Goal: Information Seeking & Learning: Learn about a topic

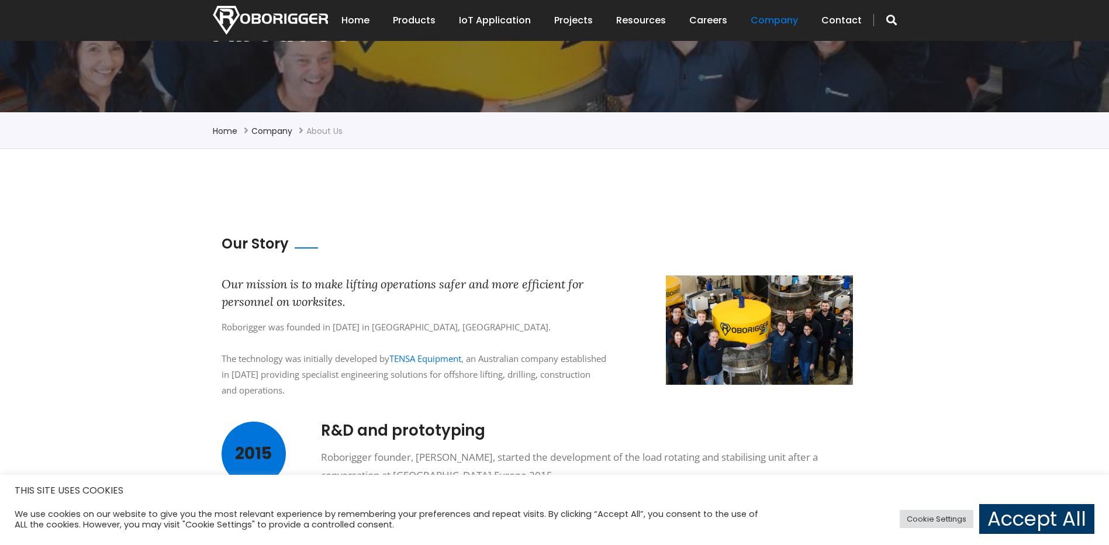
scroll to position [234, 0]
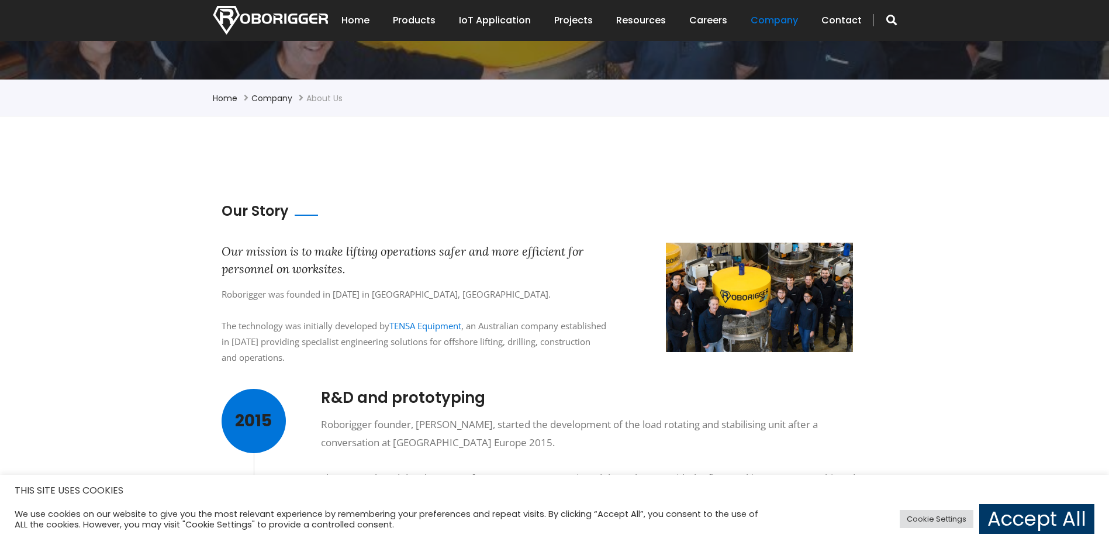
click at [284, 330] on div "Roborigger was founded in [DATE] in [GEOGRAPHIC_DATA], [GEOGRAPHIC_DATA]. The t…" at bounding box center [415, 326] width 386 height 79
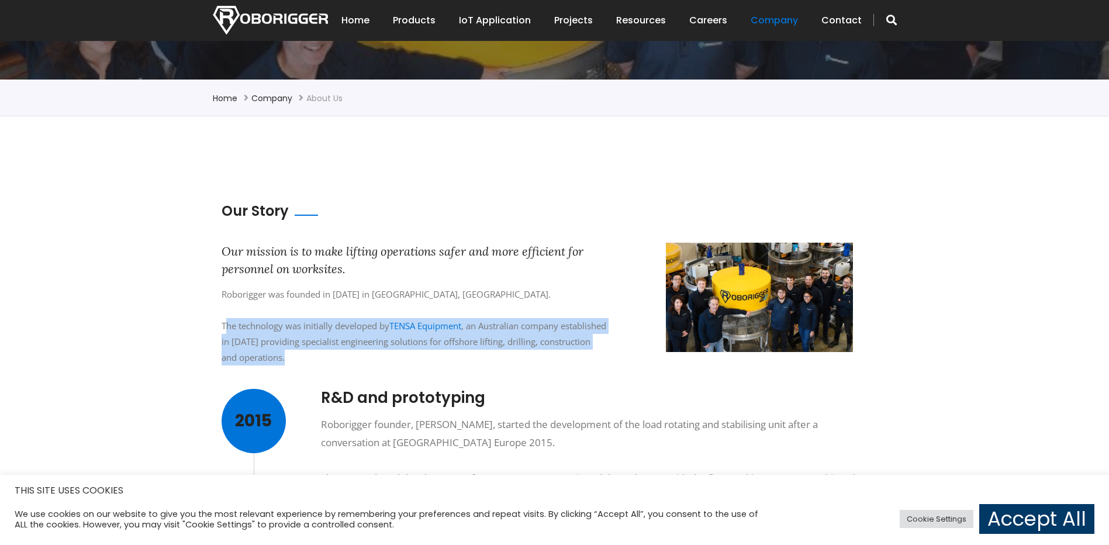
click at [284, 330] on div "Roborigger was founded in [DATE] in [GEOGRAPHIC_DATA], [GEOGRAPHIC_DATA]. The t…" at bounding box center [415, 326] width 386 height 79
drag, startPoint x: 284, startPoint y: 330, endPoint x: 256, endPoint y: 341, distance: 30.4
click at [256, 341] on div "Roborigger was founded in [DATE] in [GEOGRAPHIC_DATA], [GEOGRAPHIC_DATA]. The t…" at bounding box center [415, 326] width 386 height 79
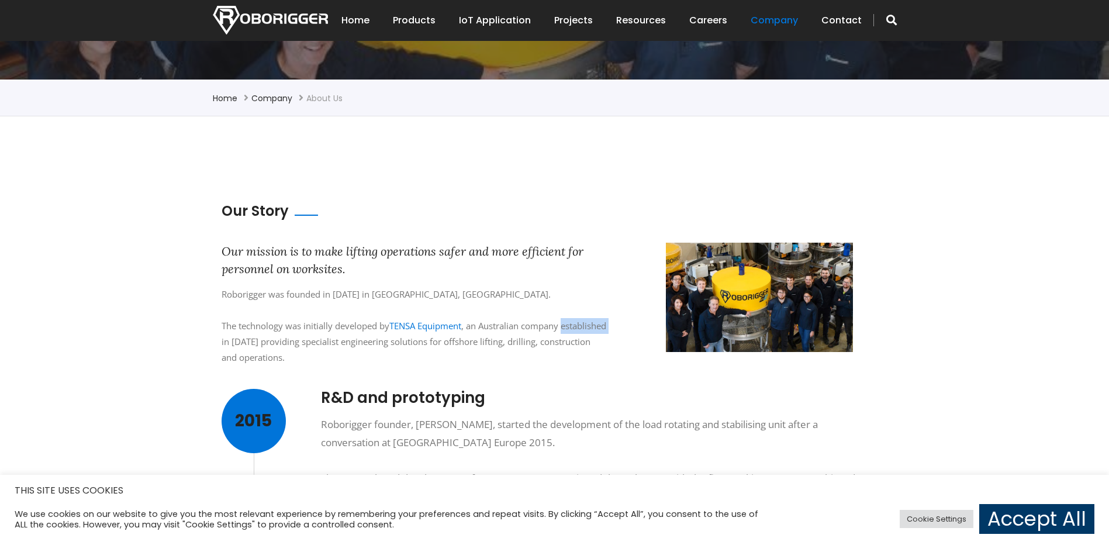
click at [256, 341] on div "Roborigger was founded in [DATE] in [GEOGRAPHIC_DATA], [GEOGRAPHIC_DATA]. The t…" at bounding box center [415, 326] width 386 height 79
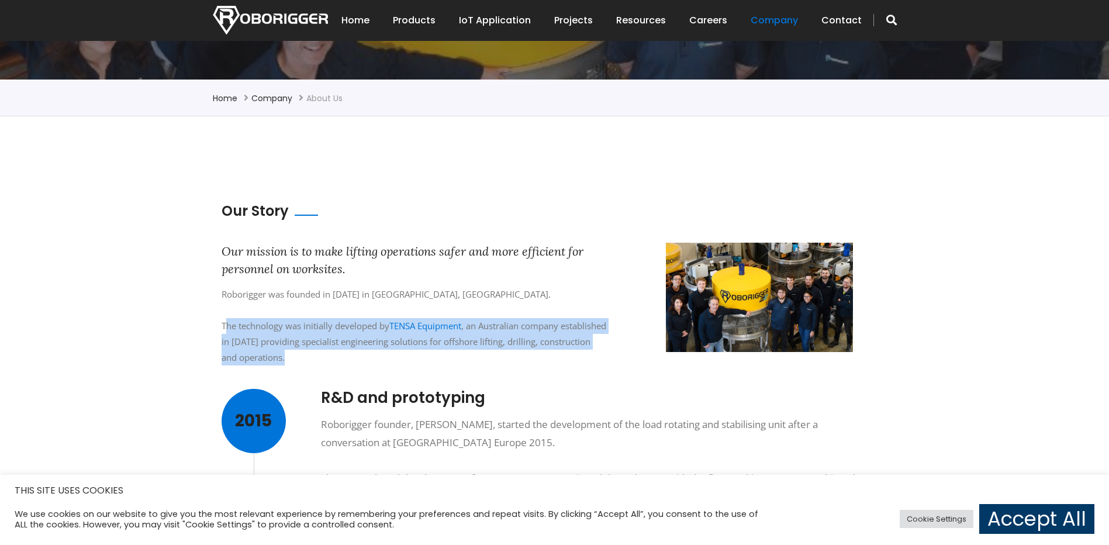
click at [256, 341] on div "Roborigger was founded in [DATE] in [GEOGRAPHIC_DATA], [GEOGRAPHIC_DATA]. The t…" at bounding box center [415, 326] width 386 height 79
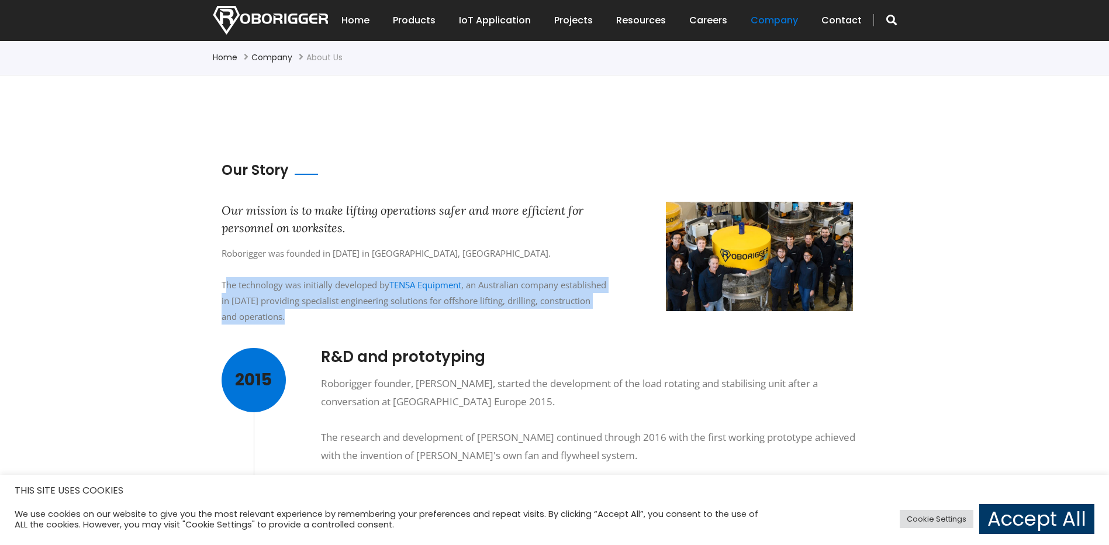
scroll to position [351, 0]
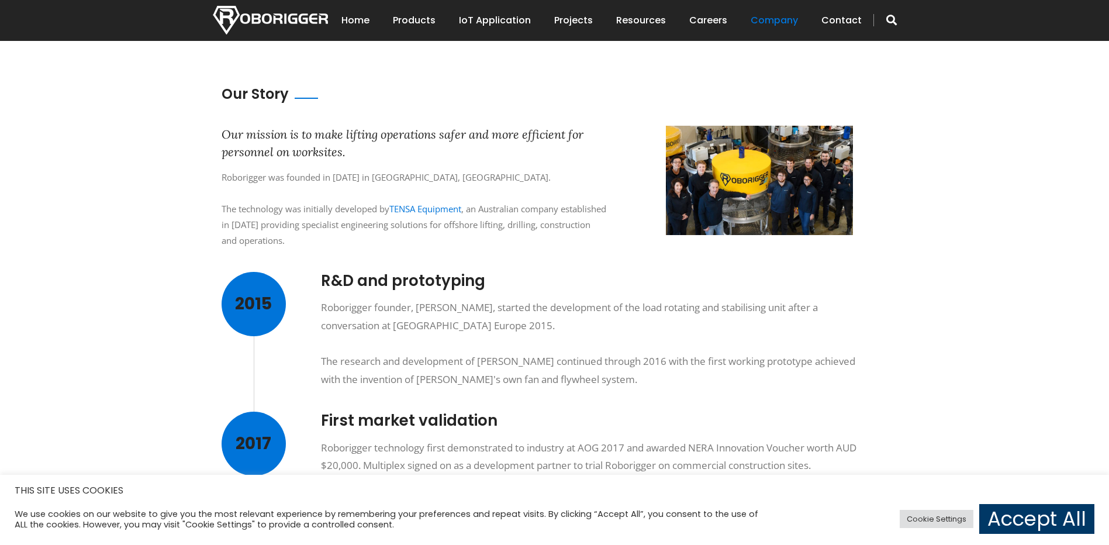
click at [358, 363] on div "Roborigger founder, [PERSON_NAME], started the development of the load rotating…" at bounding box center [596, 343] width 550 height 89
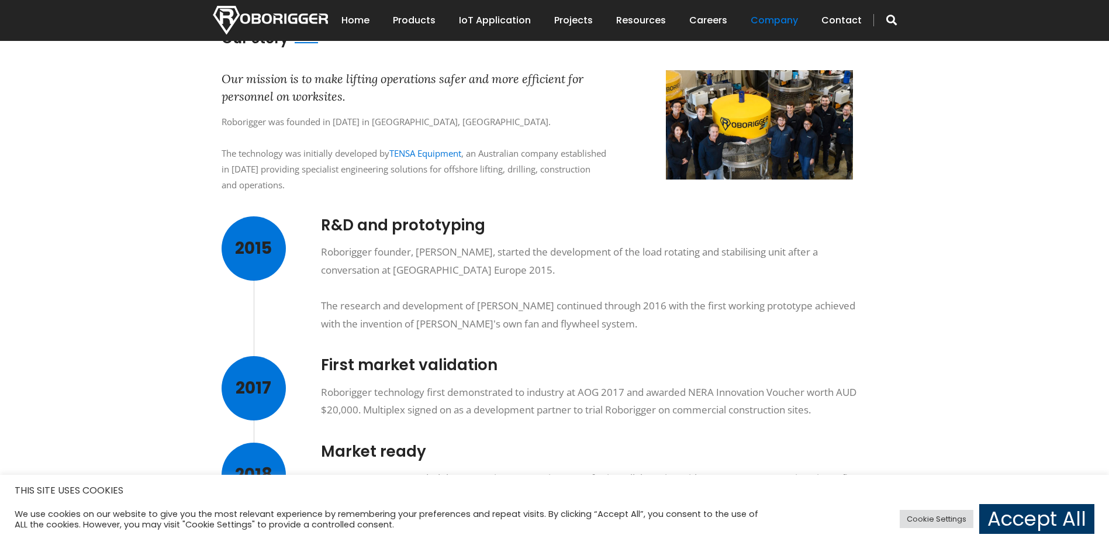
scroll to position [409, 0]
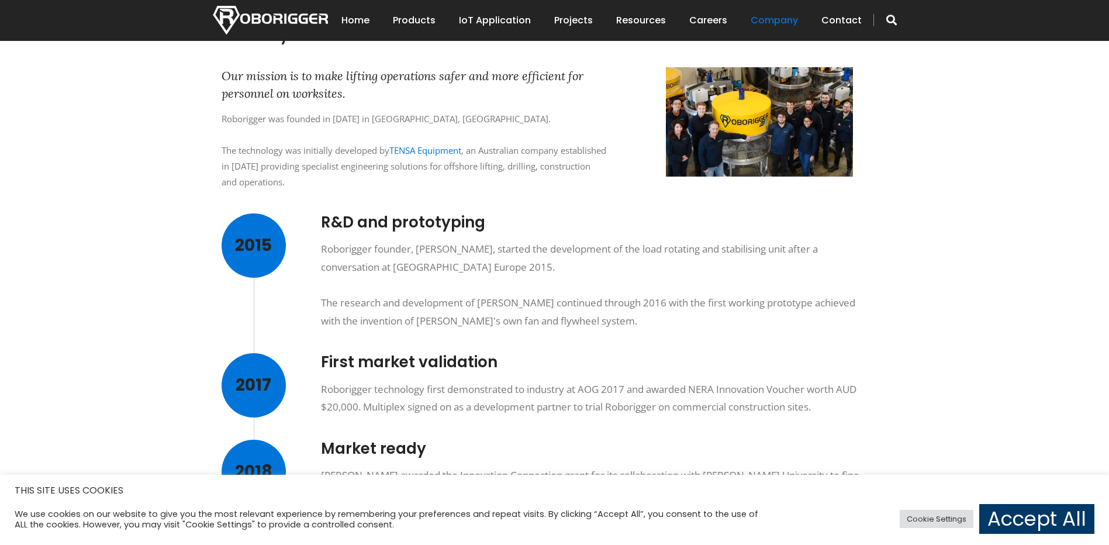
click at [472, 296] on div "Roborigger founder, [PERSON_NAME], started the development of the load rotating…" at bounding box center [596, 284] width 550 height 89
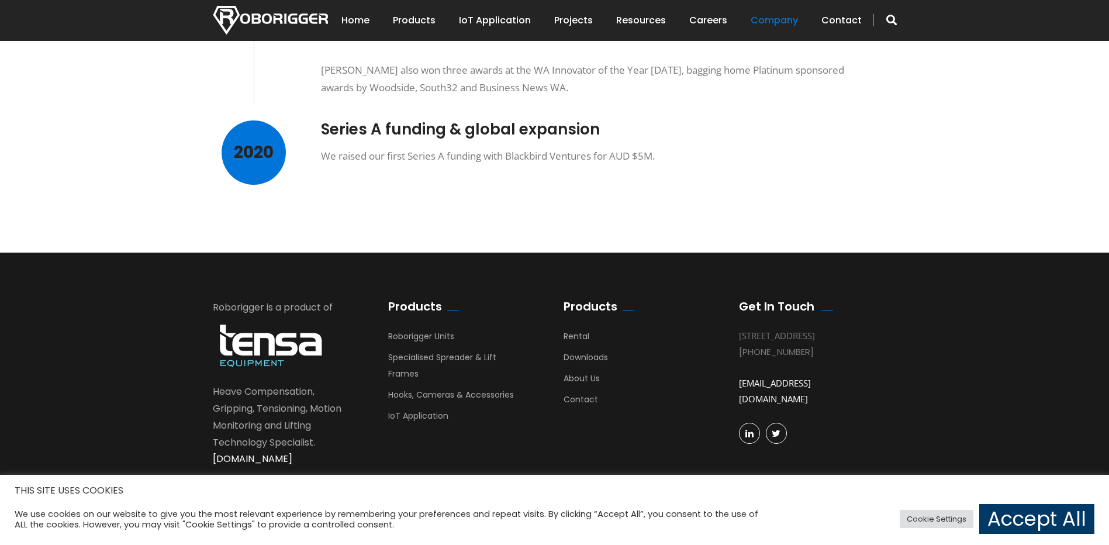
scroll to position [288, 0]
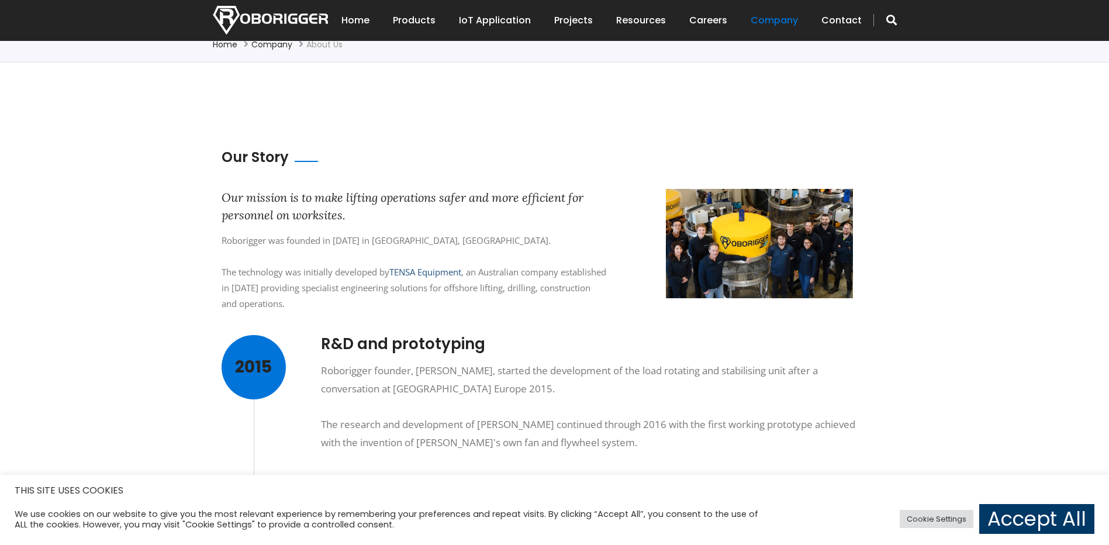
drag, startPoint x: 425, startPoint y: 271, endPoint x: 377, endPoint y: 201, distance: 85.5
click at [425, 271] on link "TENSA Equipment" at bounding box center [425, 272] width 72 height 12
